Goal: Transaction & Acquisition: Purchase product/service

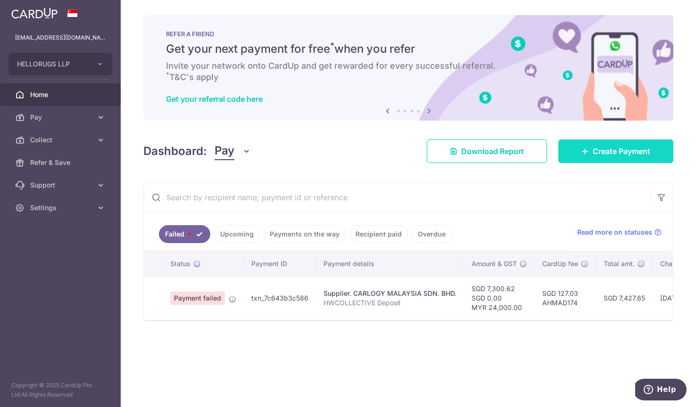
click at [670, 161] on link "Create Payment" at bounding box center [615, 152] width 115 height 24
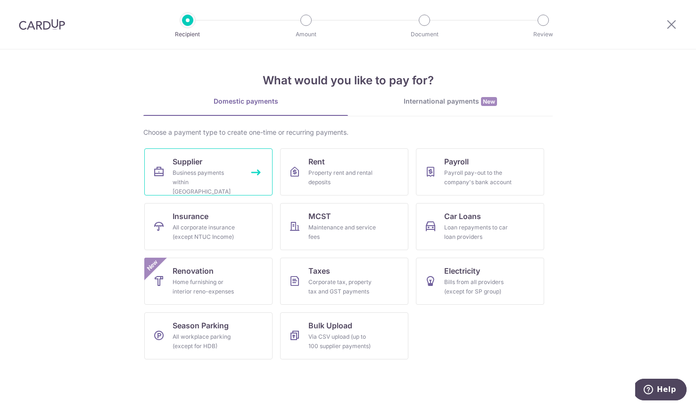
click at [205, 178] on div "Business payments within Singapore" at bounding box center [207, 182] width 68 height 28
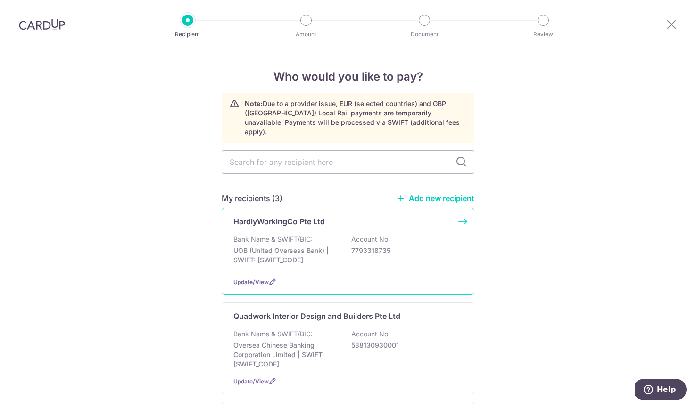
scroll to position [44, 0]
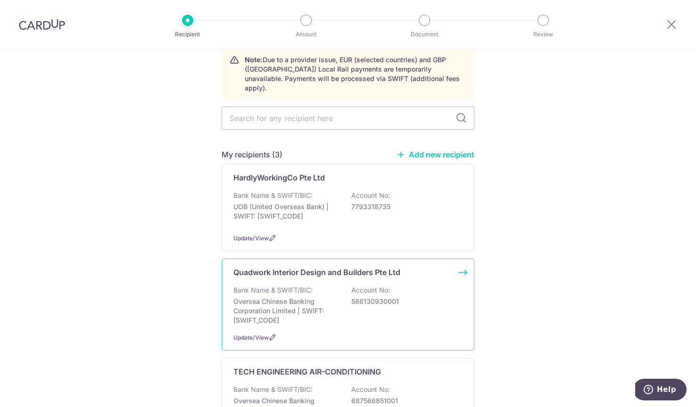
click at [318, 297] on p "Oversea Chinese Banking Corporation Limited | SWIFT: OCBCSGSGXXX" at bounding box center [286, 311] width 106 height 28
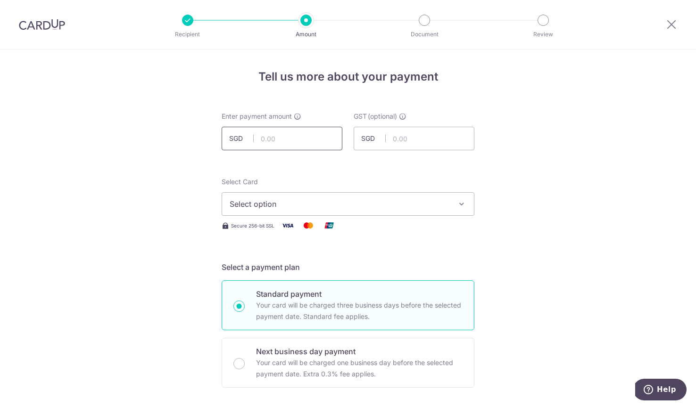
click at [314, 138] on input "text" at bounding box center [282, 139] width 121 height 24
paste input "15,089.75"
type input "15,089.75"
click at [298, 204] on span "Select option" at bounding box center [340, 204] width 220 height 11
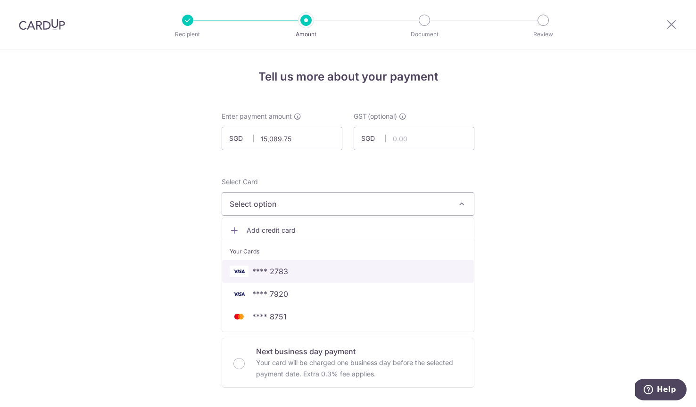
click at [294, 273] on span "**** 2783" at bounding box center [348, 271] width 237 height 11
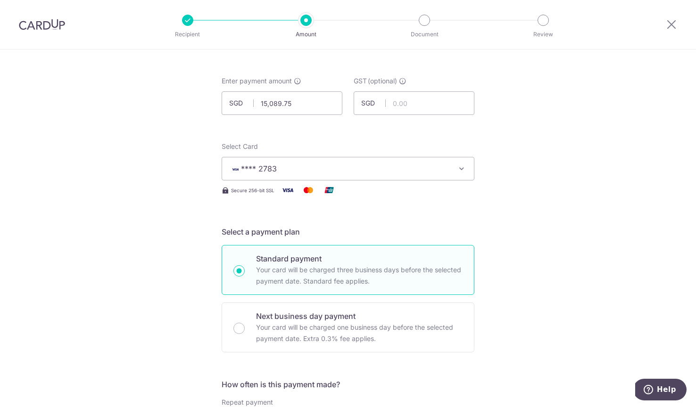
scroll to position [91, 0]
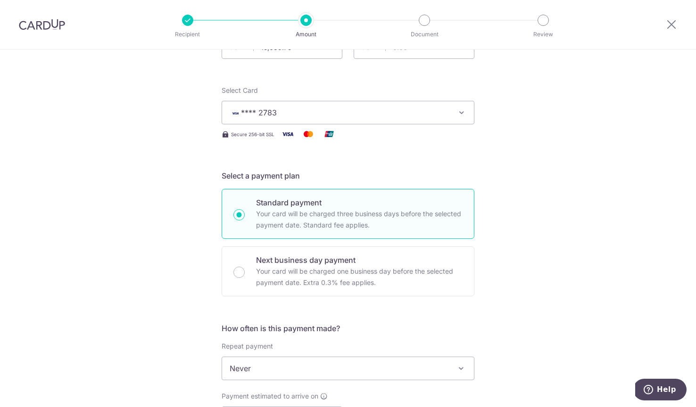
click at [291, 130] on img at bounding box center [287, 134] width 19 height 12
click at [297, 117] on span "**** 2783" at bounding box center [340, 112] width 220 height 11
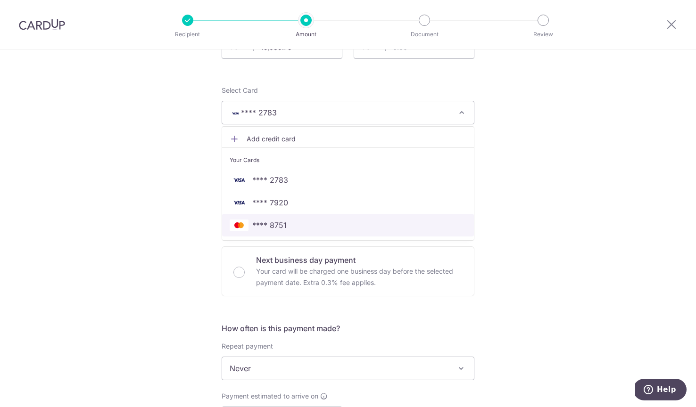
click at [284, 223] on span "**** 8751" at bounding box center [269, 225] width 34 height 11
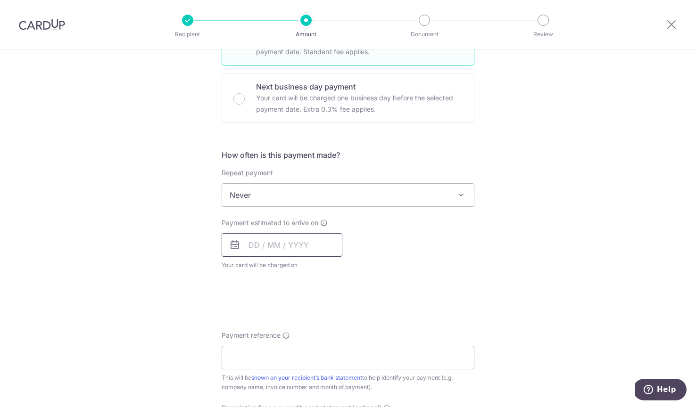
click at [263, 248] on input "text" at bounding box center [282, 245] width 121 height 24
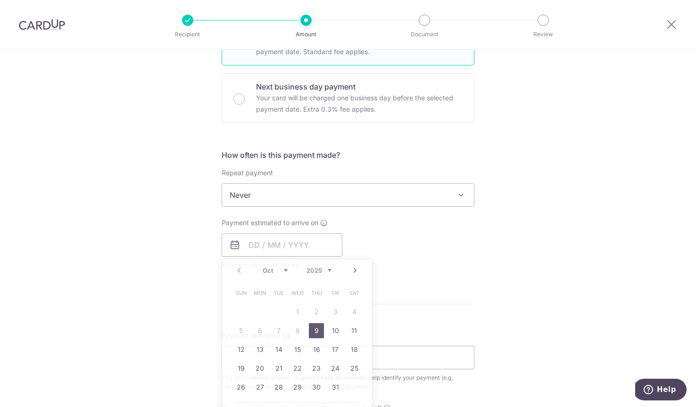
click at [318, 332] on link "9" at bounding box center [316, 330] width 15 height 15
type input "[DATE]"
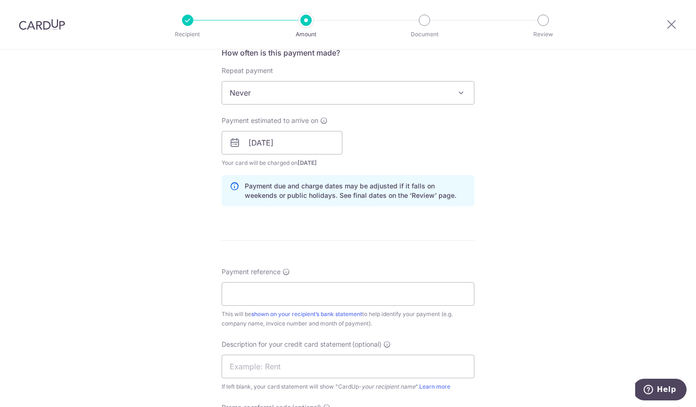
scroll to position [424, 0]
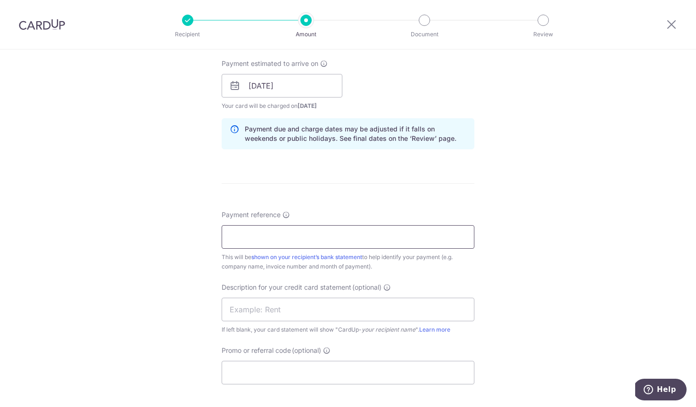
click at [281, 243] on input "Payment reference" at bounding box center [348, 237] width 253 height 24
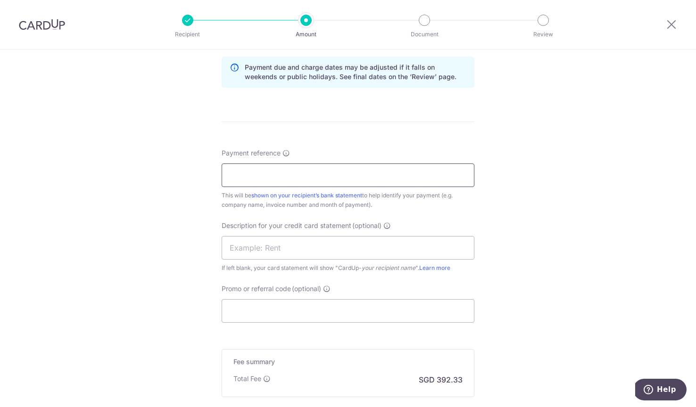
paste input "B25479-431-i-03"
type input "B25479-431-i-03"
click at [265, 256] on input "text" at bounding box center [348, 248] width 253 height 24
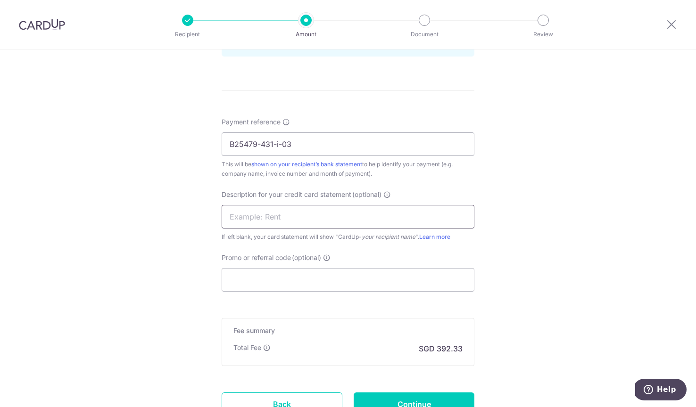
scroll to position [528, 0]
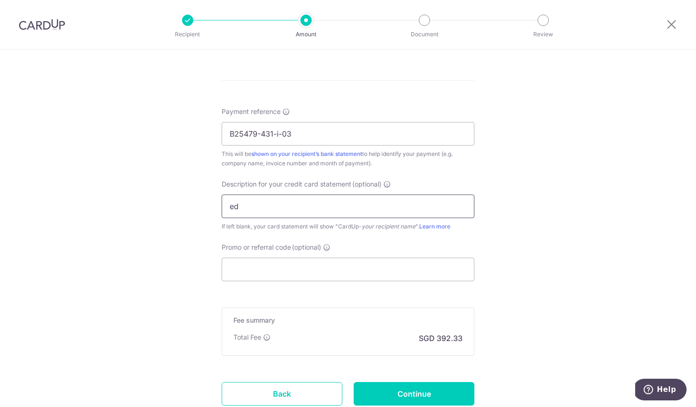
type input "e"
type input "Quadwork"
click at [290, 273] on input "Promo or referral code (optional)" at bounding box center [348, 270] width 253 height 24
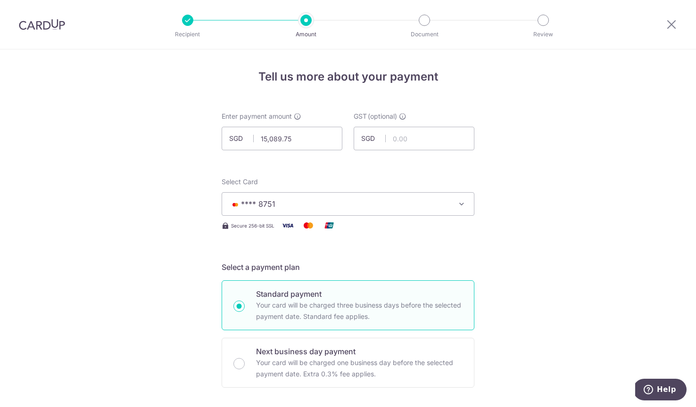
scroll to position [552, 0]
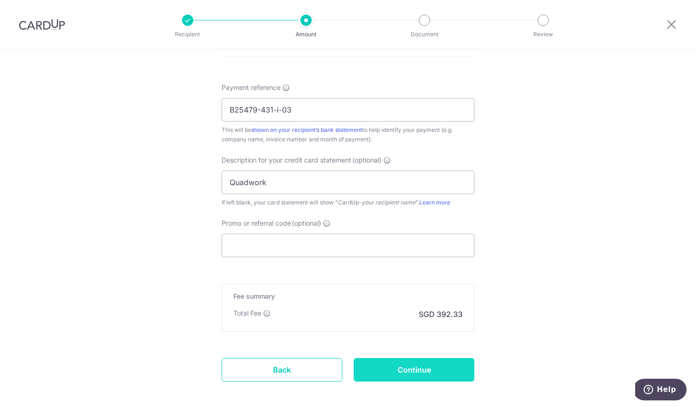
click at [462, 364] on input "Continue" at bounding box center [414, 370] width 121 height 24
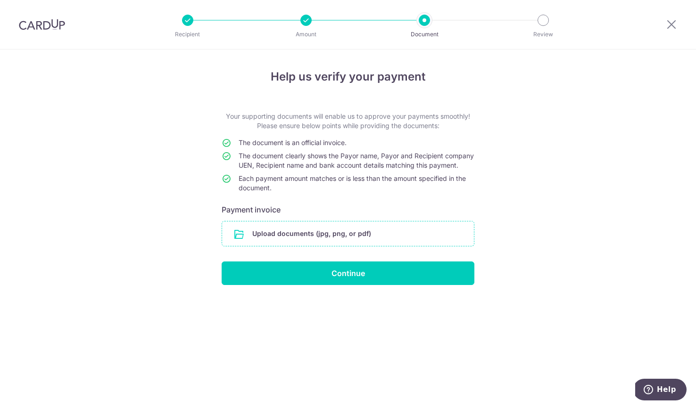
click at [325, 237] on input "file" at bounding box center [348, 234] width 252 height 25
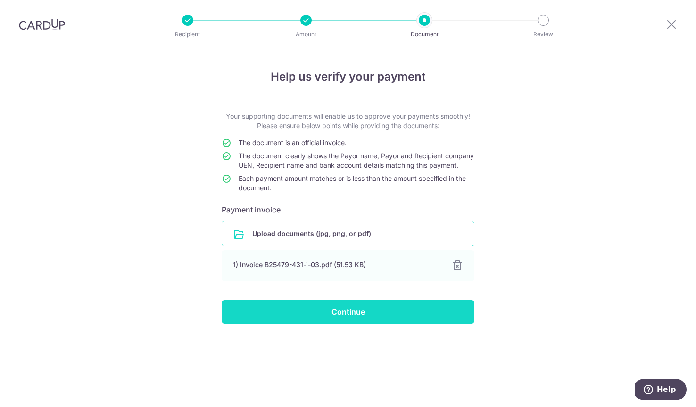
click at [328, 321] on input "Continue" at bounding box center [348, 312] width 253 height 24
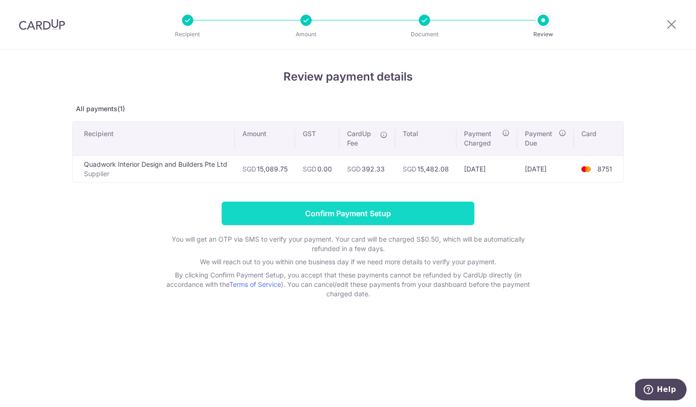
click at [356, 217] on input "Confirm Payment Setup" at bounding box center [348, 214] width 253 height 24
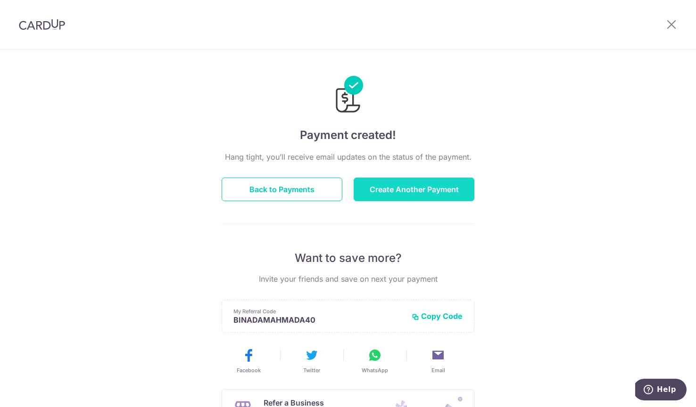
click at [388, 194] on button "Create Another Payment" at bounding box center [414, 190] width 121 height 24
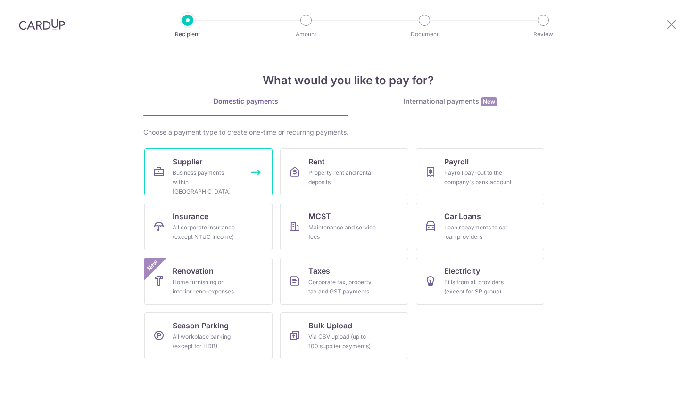
click at [219, 176] on div "Business payments within Singapore" at bounding box center [207, 182] width 68 height 28
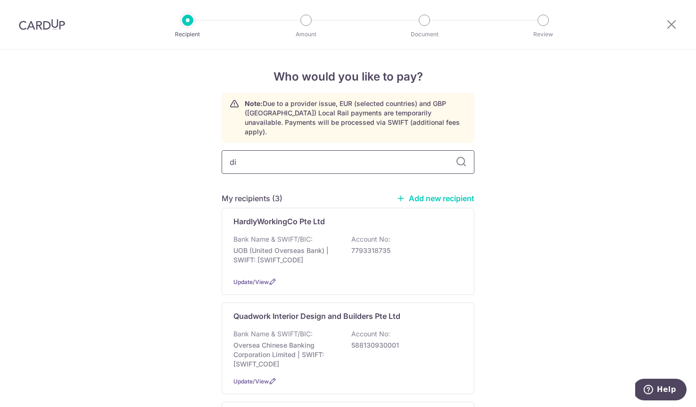
type input "din"
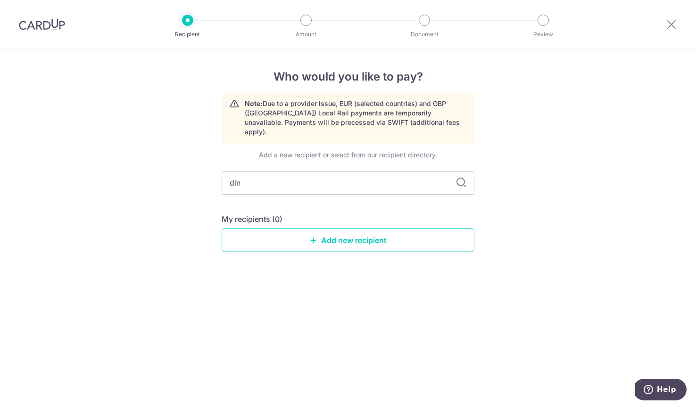
click at [426, 190] on div "Add a new recipient or select from our recipient directory. din My recipients (…" at bounding box center [348, 208] width 253 height 117
click at [355, 233] on link "Add new recipient" at bounding box center [348, 241] width 253 height 24
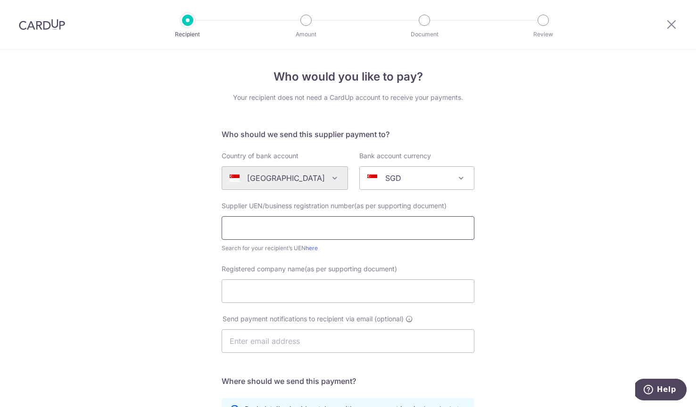
click at [285, 222] on input "text" at bounding box center [348, 228] width 253 height 24
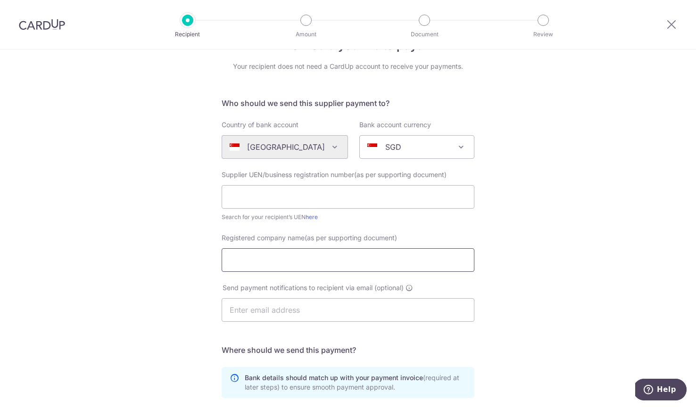
click at [253, 263] on input "Registered company name(as per supporting document)" at bounding box center [348, 260] width 253 height 24
paste input "DIN ELECTRICAL ENGINEERING"
type input "DIN ELECTRICAL ENGINEERING"
click at [328, 190] on input "text" at bounding box center [348, 197] width 253 height 24
click at [321, 199] on input "text" at bounding box center [348, 197] width 253 height 24
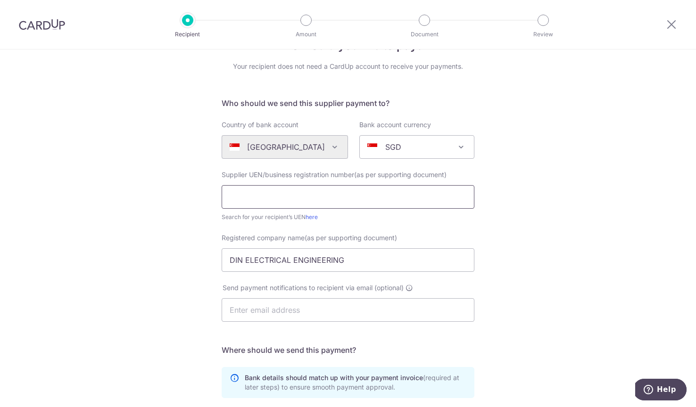
paste input "53222823E"
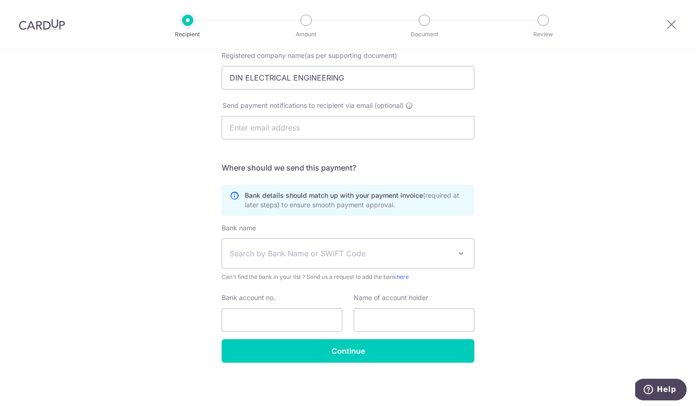
type input "53222823E"
click at [175, 215] on div "Who would you like to pay? Your recipient does not need a CardUp account to rec…" at bounding box center [348, 121] width 696 height 571
click at [279, 250] on span "Search by Bank Name or SWIFT Code" at bounding box center [341, 253] width 222 height 11
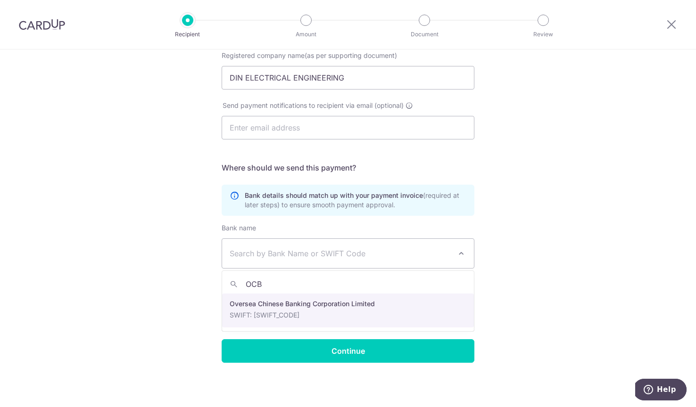
type input "OCBC"
select select "12"
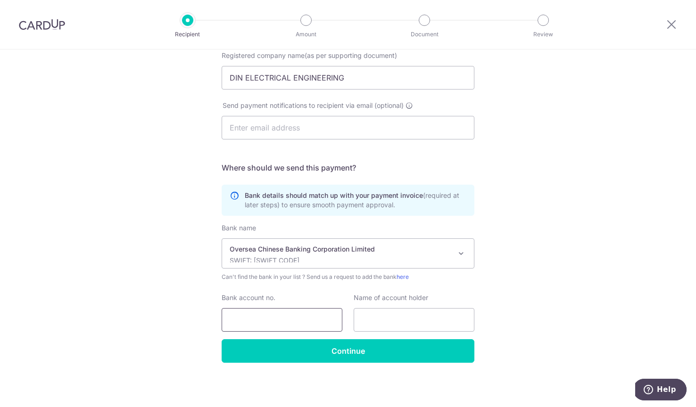
click at [261, 320] on input "Bank account no." at bounding box center [282, 320] width 121 height 24
click at [320, 321] on input "Bank account no." at bounding box center [282, 320] width 121 height 24
paste input "588161083001"
type input "588161083001"
click at [307, 74] on input "DIN ELECTRICAL ENGINEERING" at bounding box center [348, 78] width 253 height 24
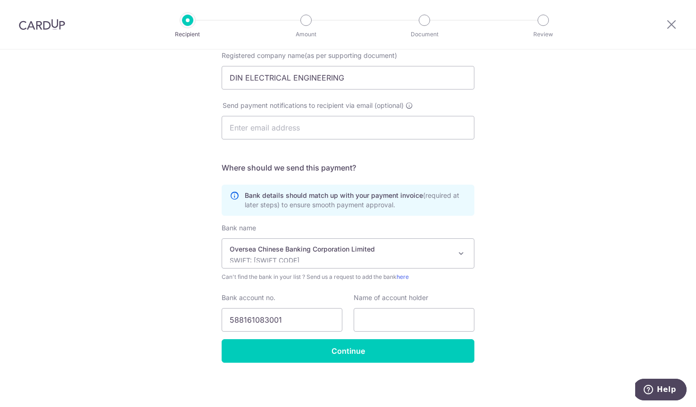
click at [372, 333] on div "Bank name (Select from our list, or add a new bank ) Select Bank UBS AG ANEXT B…" at bounding box center [348, 281] width 253 height 116
click at [372, 322] on input "text" at bounding box center [414, 320] width 121 height 24
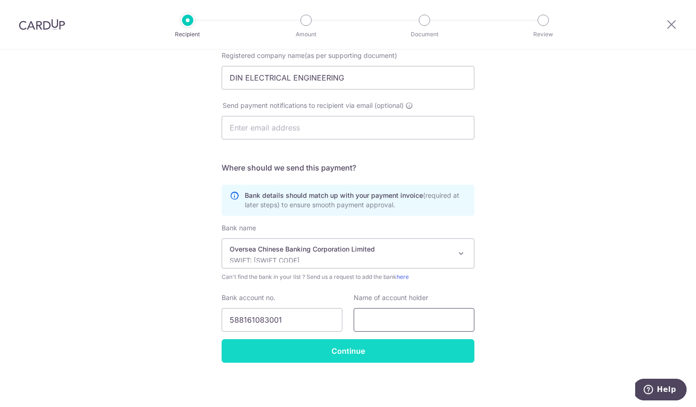
paste input "DIN ELECTRICAL ENGINEERING"
type input "DIN ELECTRICAL ENGINEERING"
click at [398, 349] on input "Continue" at bounding box center [348, 351] width 253 height 24
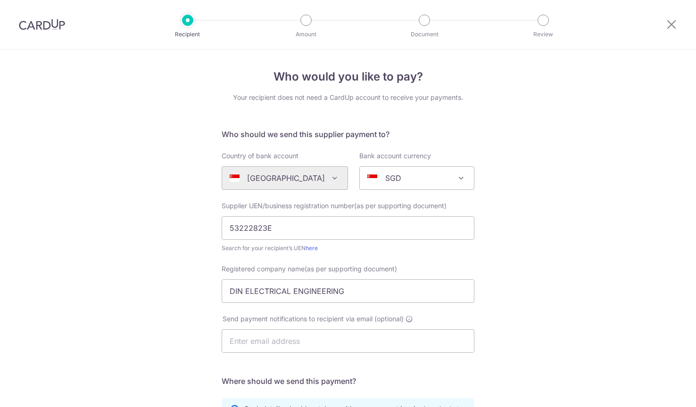
scroll to position [236, 0]
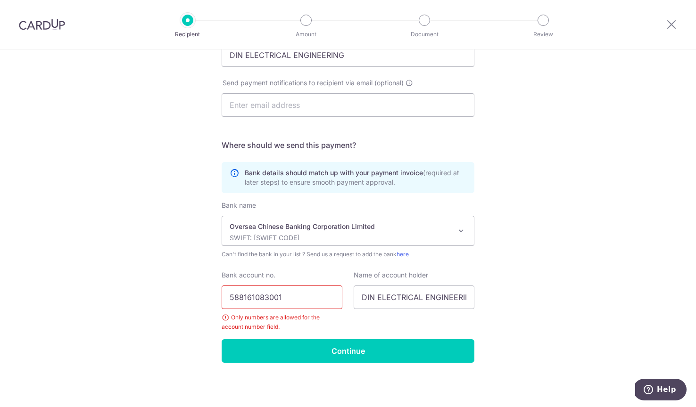
click at [232, 300] on input "588161083001" at bounding box center [282, 298] width 121 height 24
type input "588161083001"
click at [268, 334] on div "Bank name (Select from our list, or add a new bank ) UBS AG ANEXT BANK PTE LTD …" at bounding box center [348, 270] width 253 height 139
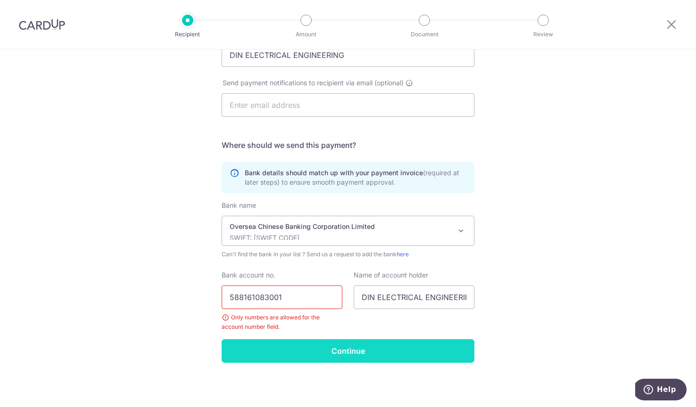
click at [269, 342] on input "Continue" at bounding box center [348, 351] width 253 height 24
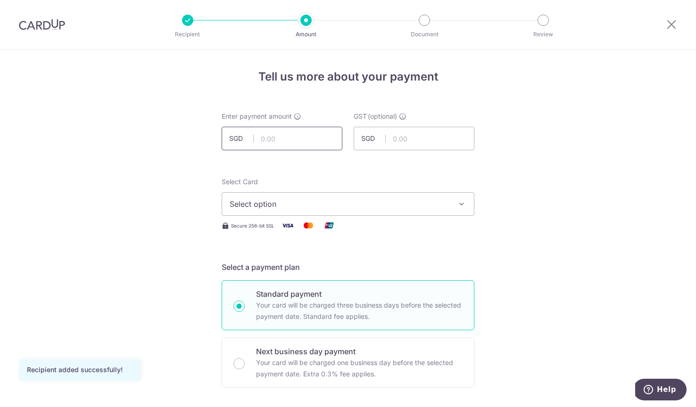
click at [281, 141] on input "text" at bounding box center [282, 139] width 121 height 24
type input "2,000.00"
click at [318, 192] on button "Select option" at bounding box center [348, 204] width 253 height 24
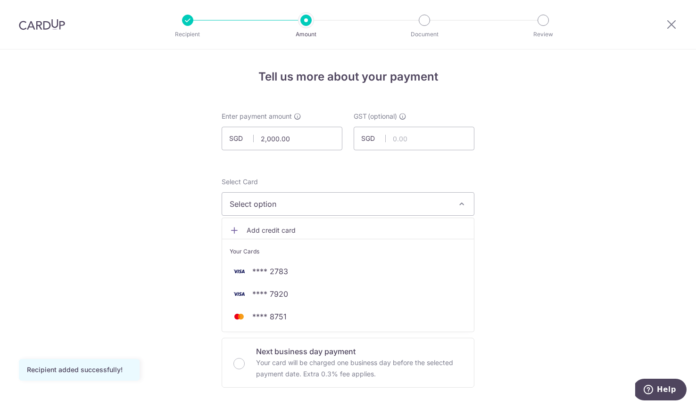
click at [301, 214] on button "Select option" at bounding box center [348, 204] width 253 height 24
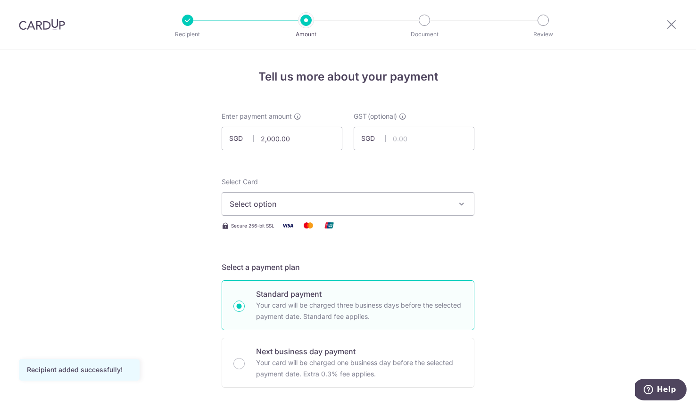
click at [301, 214] on button "Select option" at bounding box center [348, 204] width 253 height 24
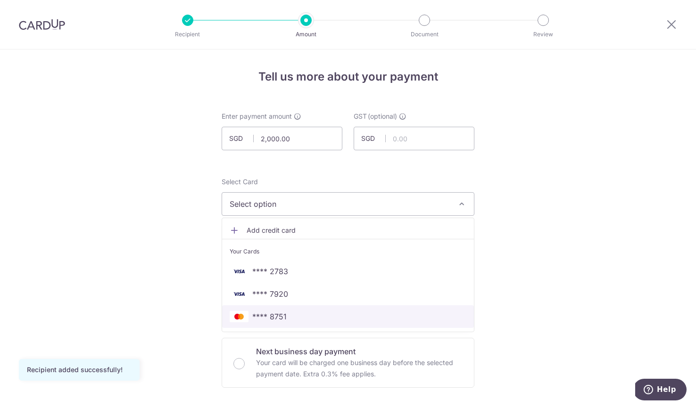
click at [296, 316] on span "**** 8751" at bounding box center [348, 316] width 237 height 11
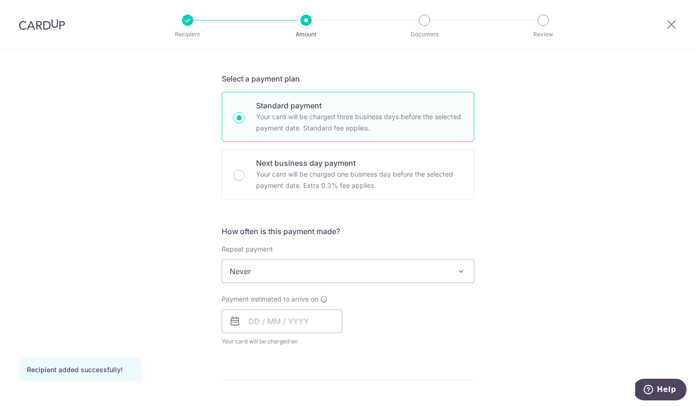
scroll to position [235, 0]
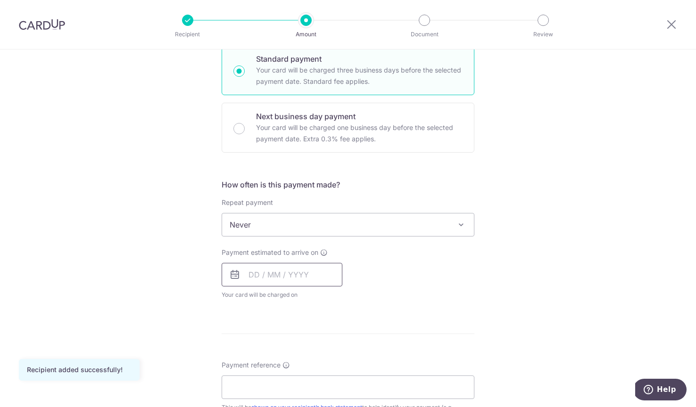
click at [279, 277] on input "text" at bounding box center [282, 275] width 121 height 24
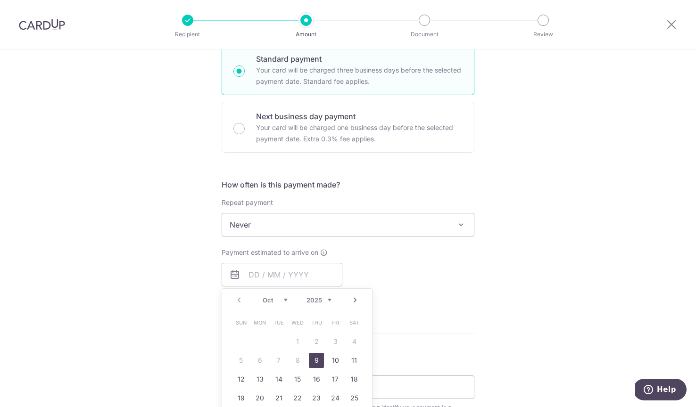
click at [318, 362] on link "9" at bounding box center [316, 360] width 15 height 15
type input "[DATE]"
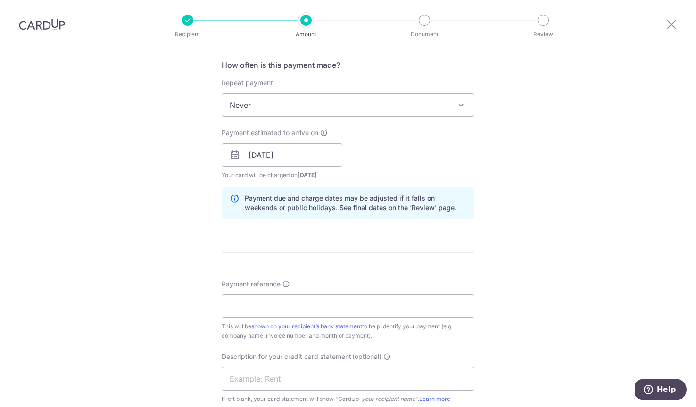
scroll to position [441, 0]
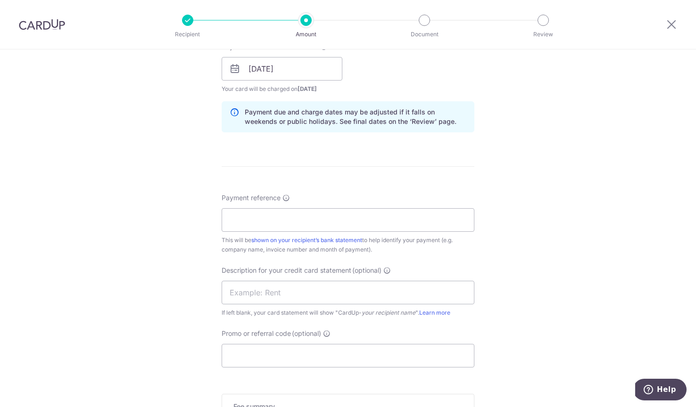
click at [297, 232] on div "Payment reference This will be shown on your recipient’s bank statement to help…" at bounding box center [348, 223] width 253 height 61
click at [372, 208] on input "Payment reference" at bounding box center [348, 220] width 253 height 24
paste input "# 1085/25"
click at [236, 222] on input "# 1085/25" at bounding box center [348, 220] width 253 height 24
type input "1085/25"
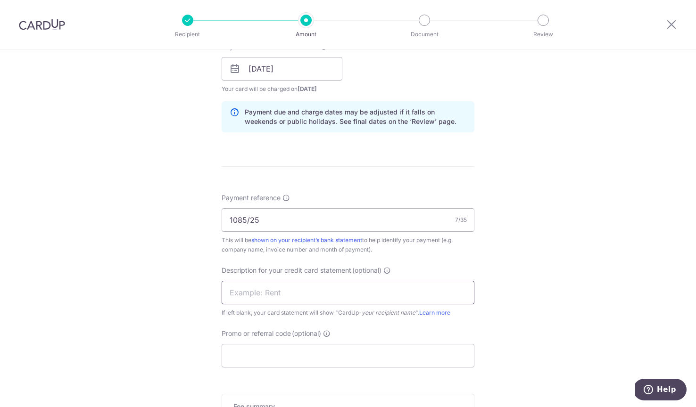
click at [259, 302] on input "text" at bounding box center [348, 293] width 253 height 24
type input "d"
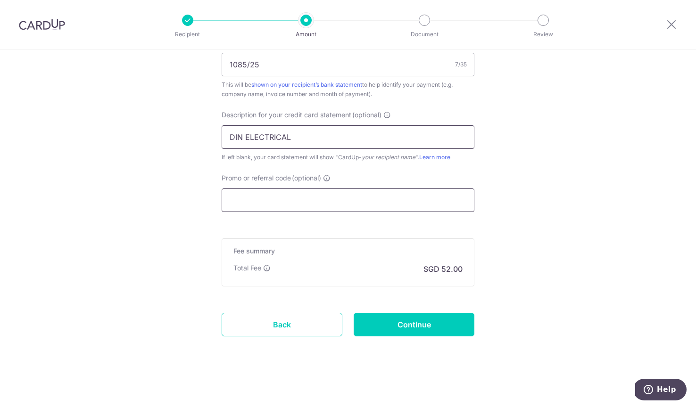
type input "DIN ELECTRICAL"
click at [306, 207] on input "Promo or referral code (optional)" at bounding box center [348, 201] width 253 height 24
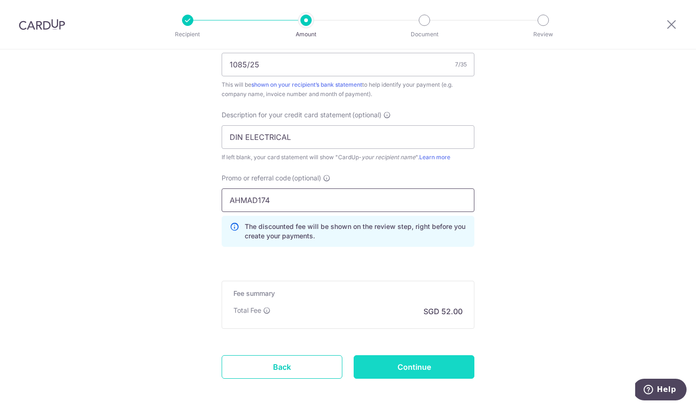
type input "AHMAD174"
click at [417, 358] on input "Continue" at bounding box center [414, 368] width 121 height 24
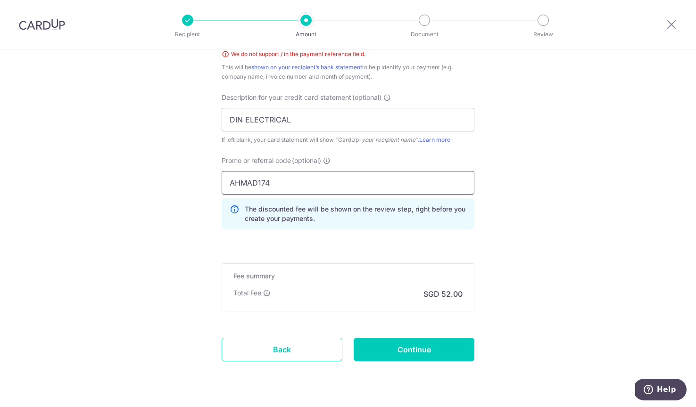
scroll to position [536, 0]
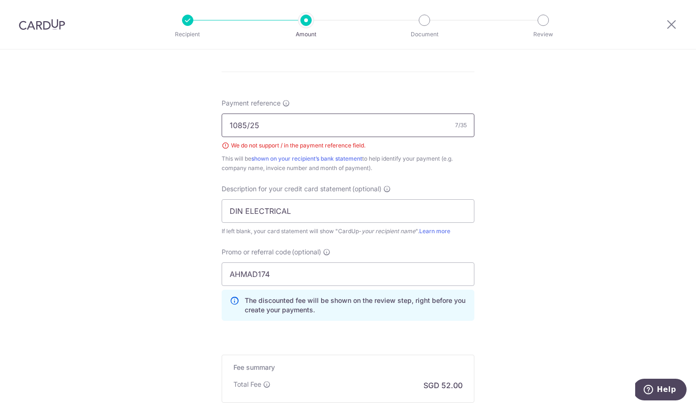
click at [248, 124] on input "1085/25" at bounding box center [348, 126] width 253 height 24
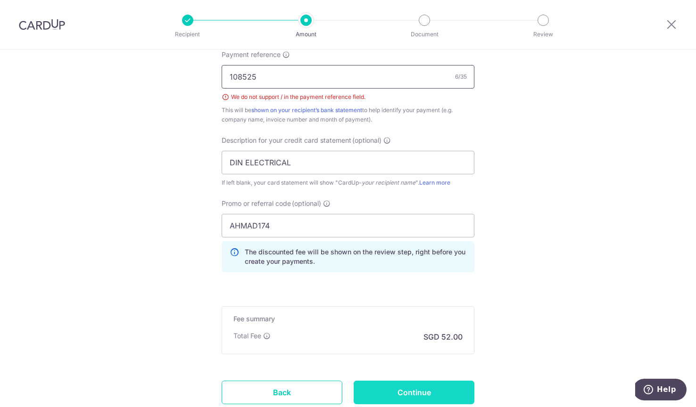
type input "108525"
click at [411, 397] on input "Continue" at bounding box center [414, 393] width 121 height 24
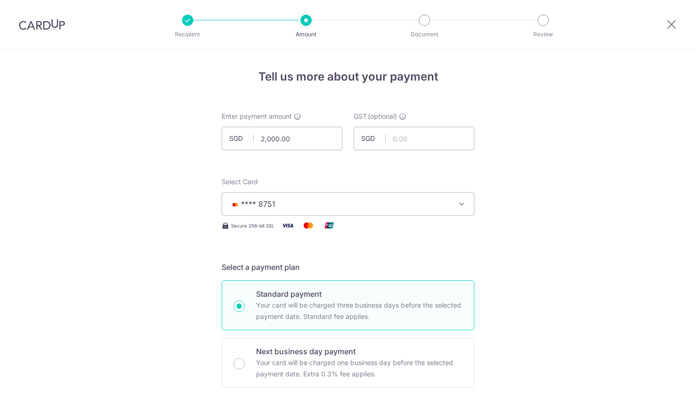
scroll to position [653, 0]
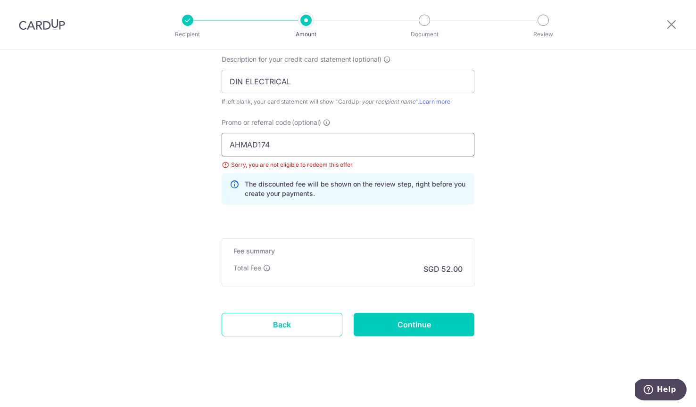
click at [305, 147] on input "AHMAD174" at bounding box center [348, 145] width 253 height 24
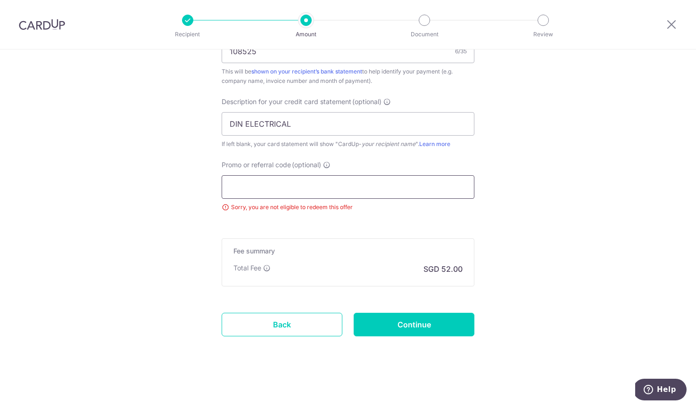
scroll to position [610, 0]
click at [421, 317] on input "Continue" at bounding box center [414, 325] width 121 height 24
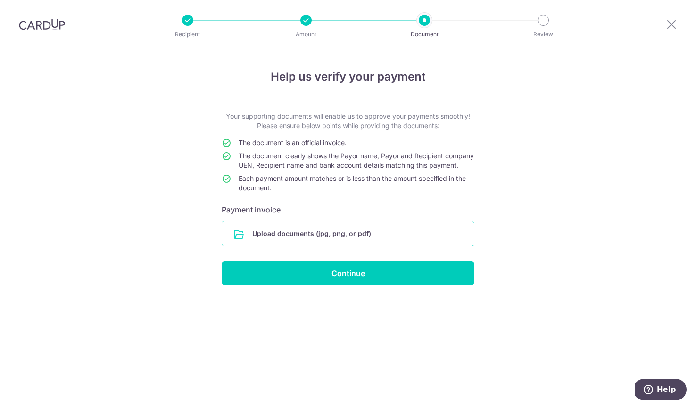
click at [293, 246] on input "file" at bounding box center [348, 234] width 252 height 25
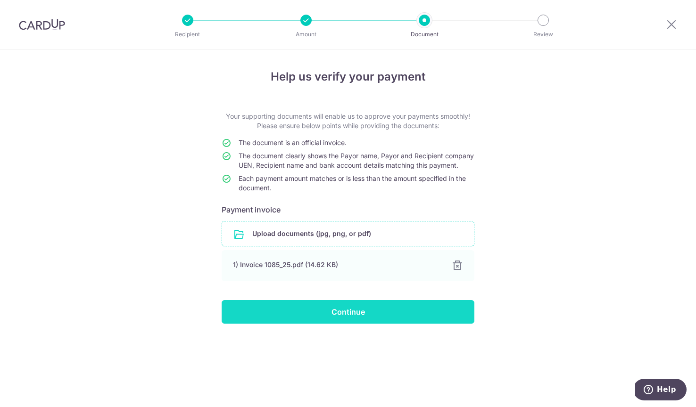
click at [339, 322] on input "Continue" at bounding box center [348, 312] width 253 height 24
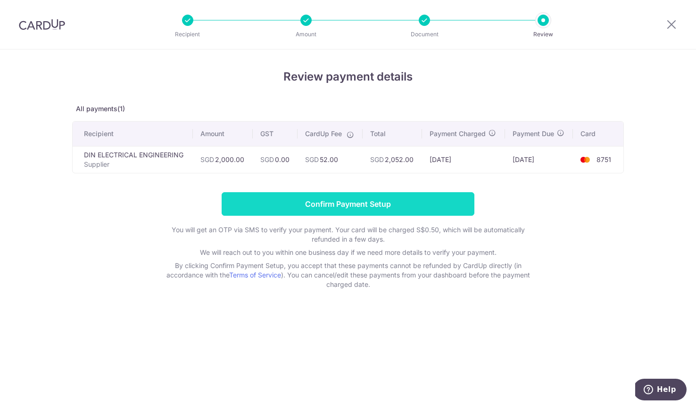
click at [403, 202] on input "Confirm Payment Setup" at bounding box center [348, 204] width 253 height 24
